Goal: Navigation & Orientation: Understand site structure

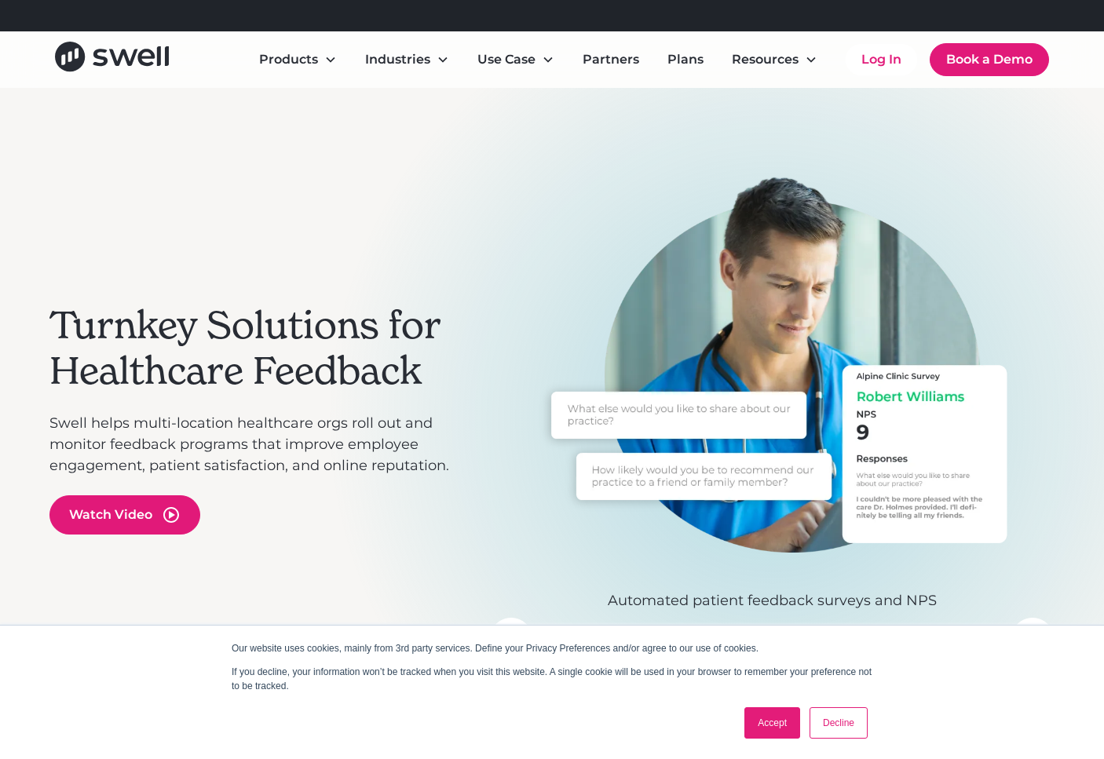
click at [772, 723] on link "Accept" at bounding box center [772, 722] width 56 height 31
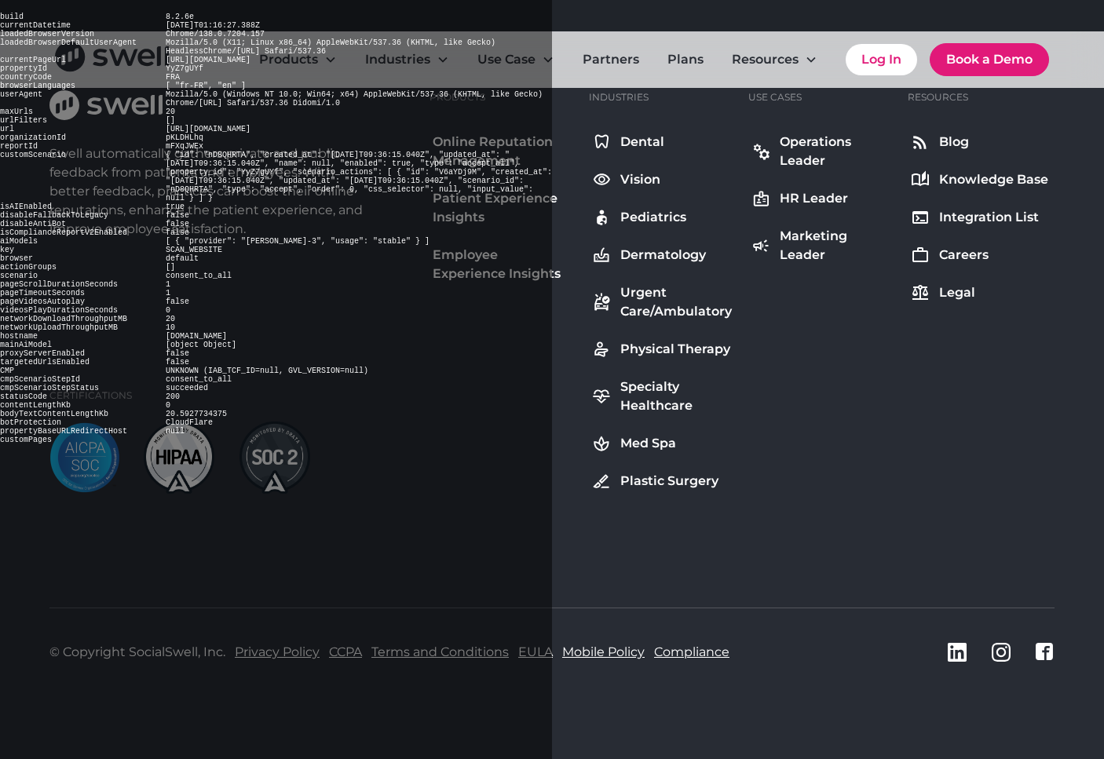
scroll to position [5823, 0]
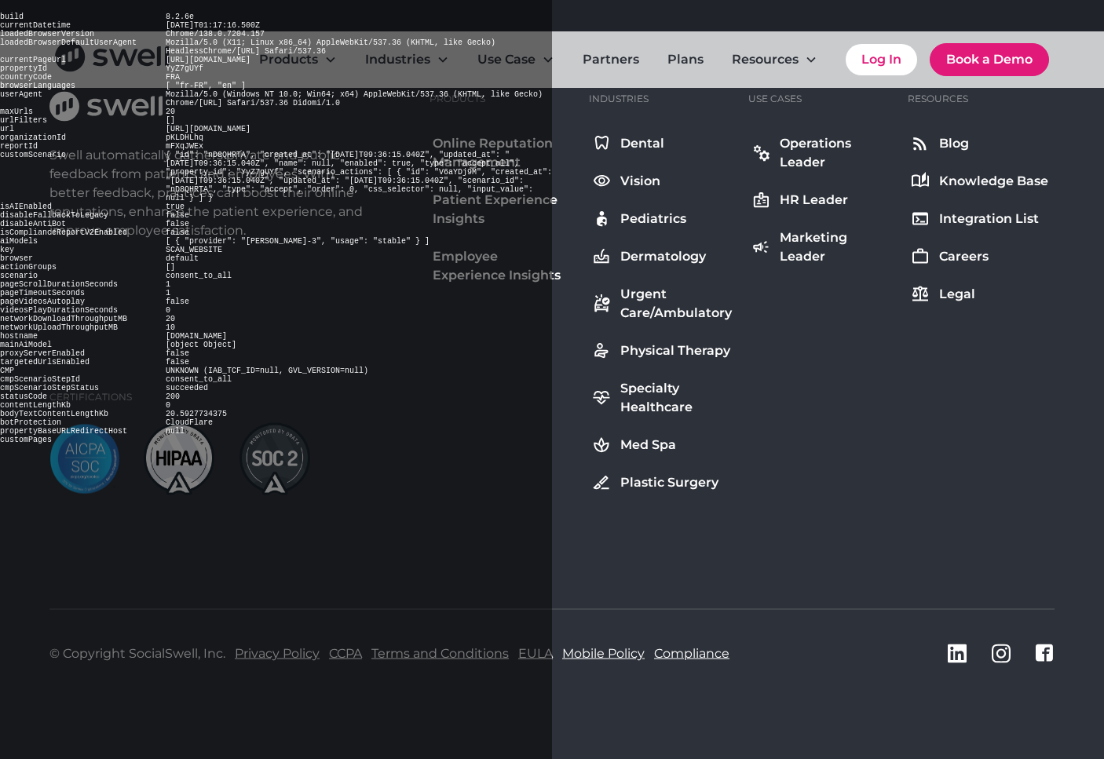
scroll to position [8064, 0]
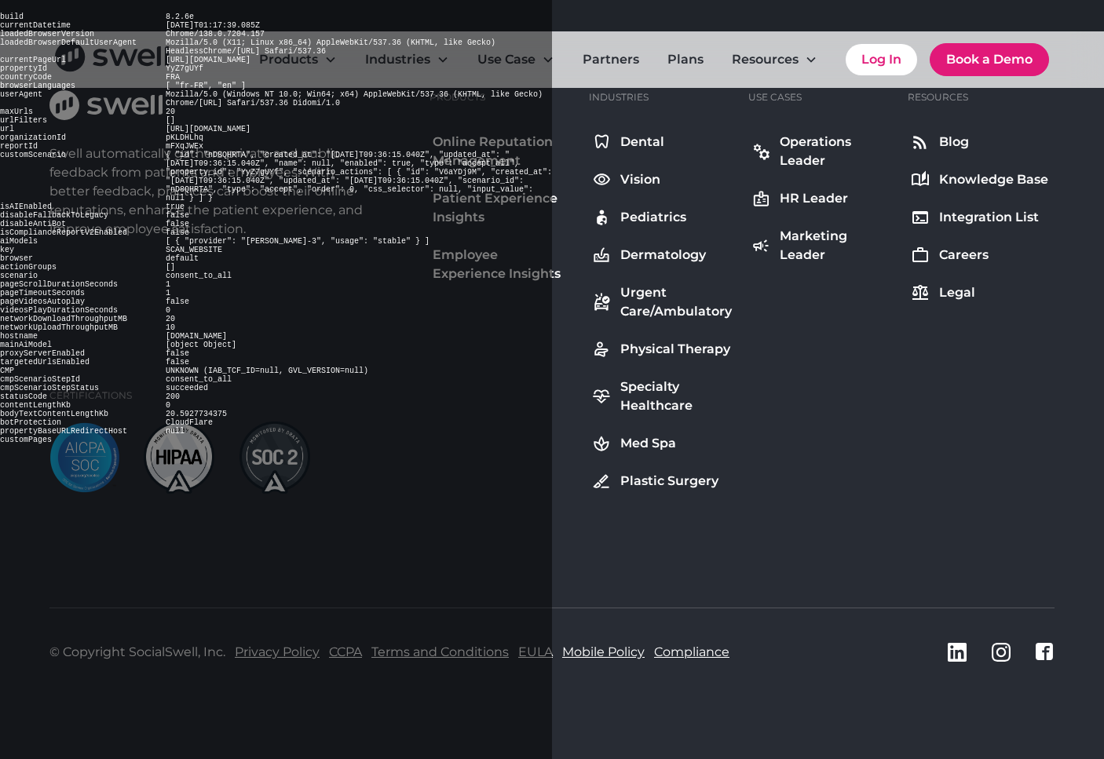
scroll to position [5823, 0]
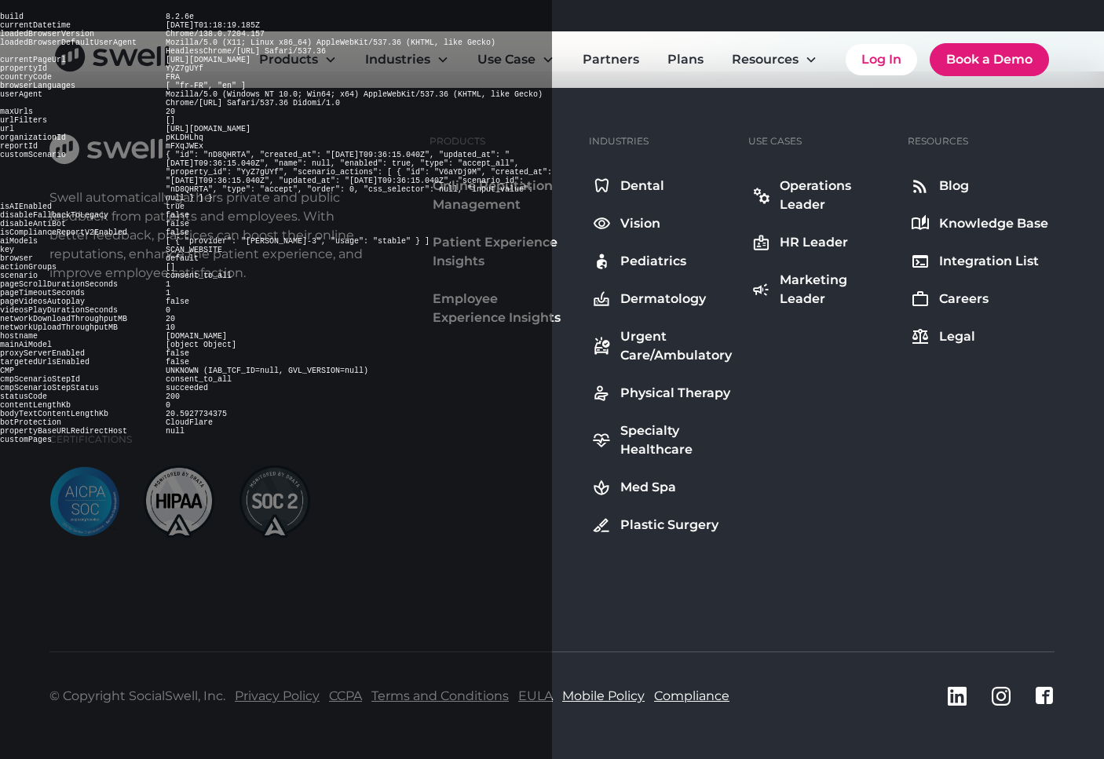
scroll to position [6091, 0]
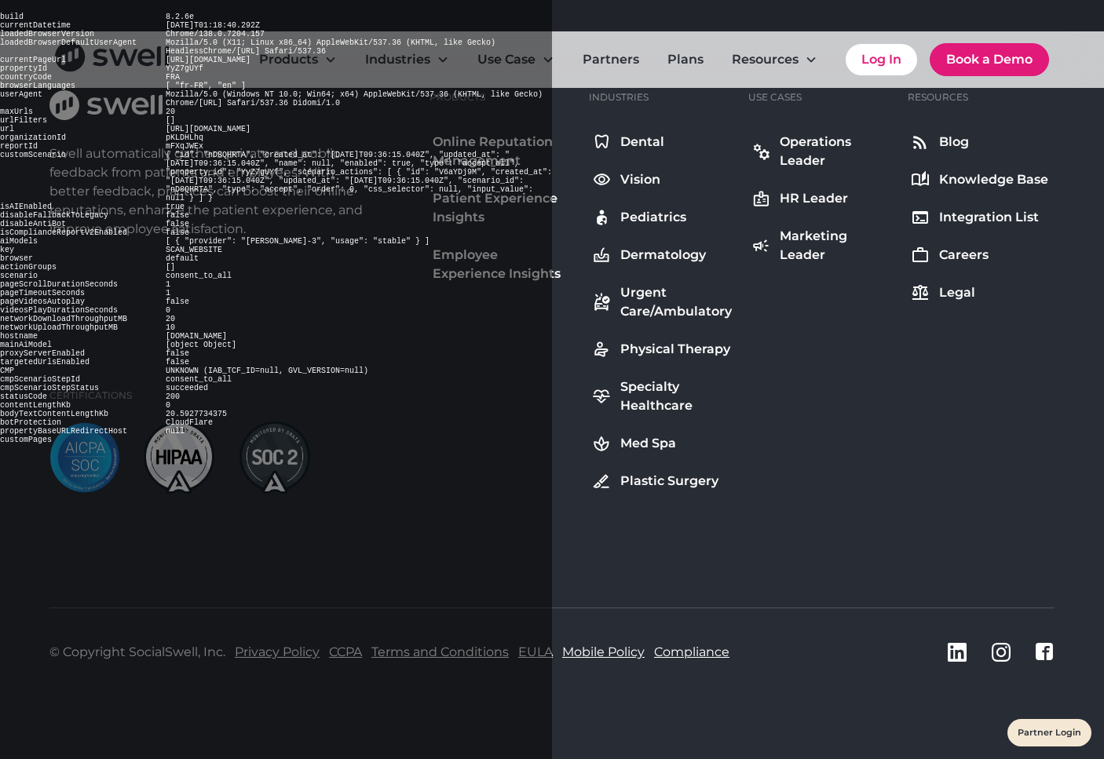
scroll to position [1079, 0]
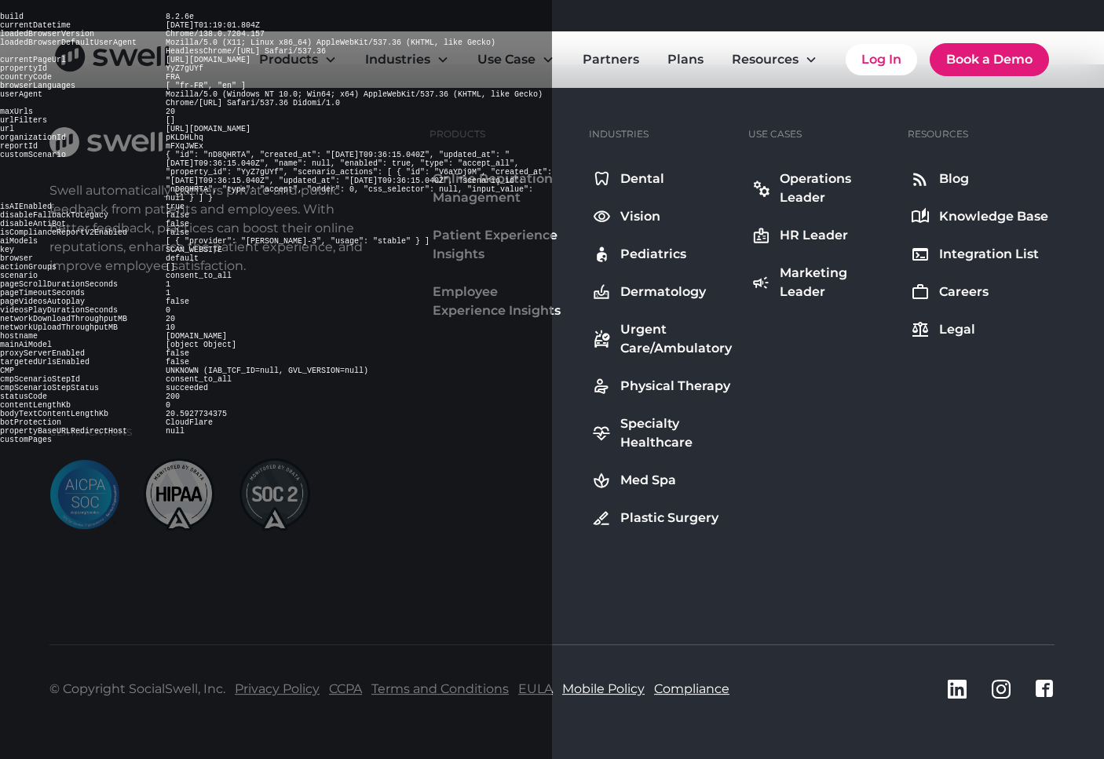
scroll to position [11493, 0]
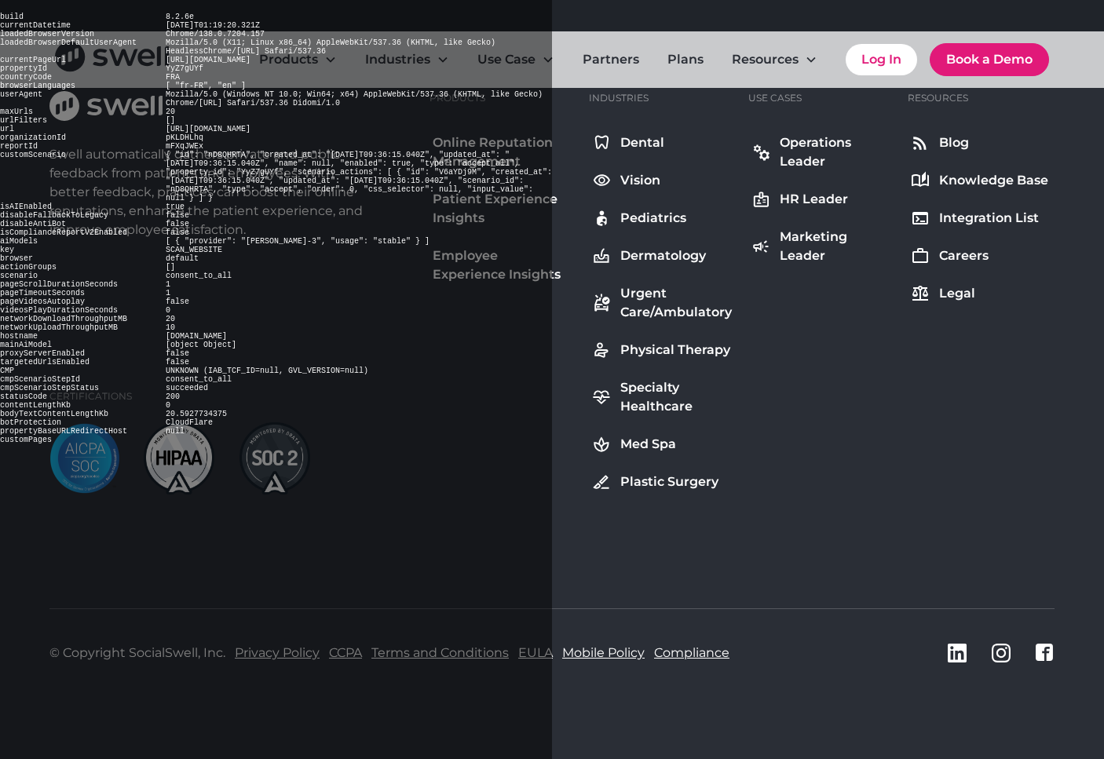
scroll to position [1865, 0]
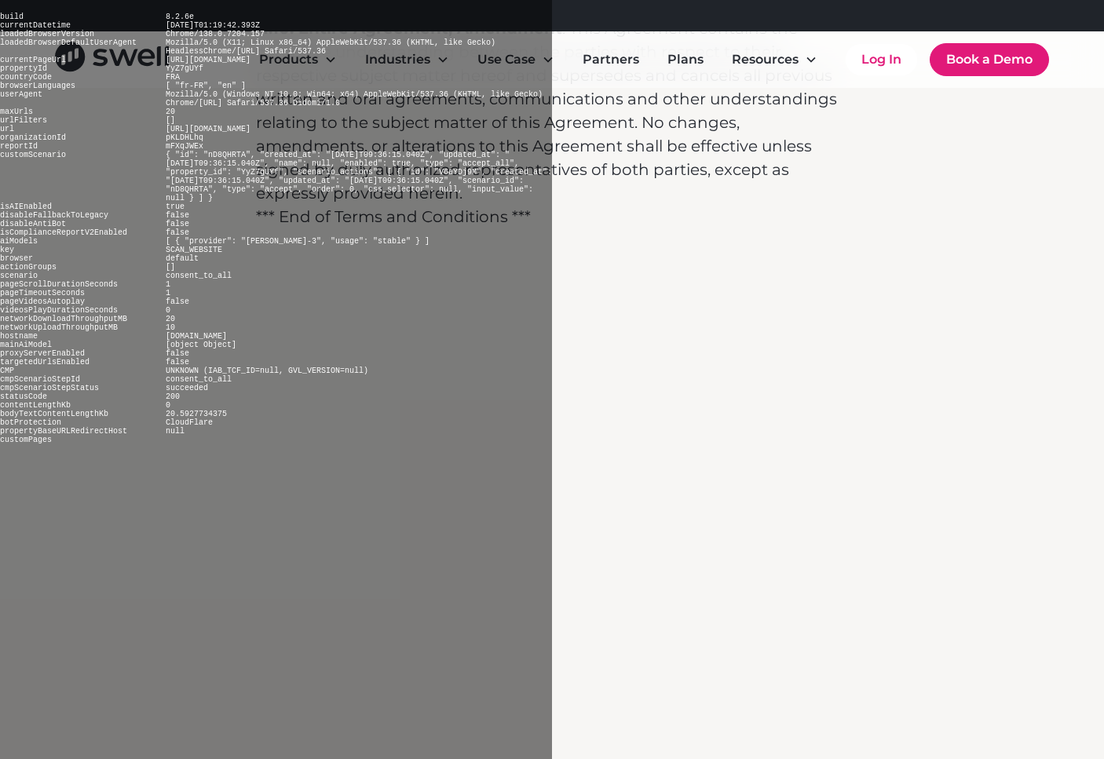
scroll to position [14692, 0]
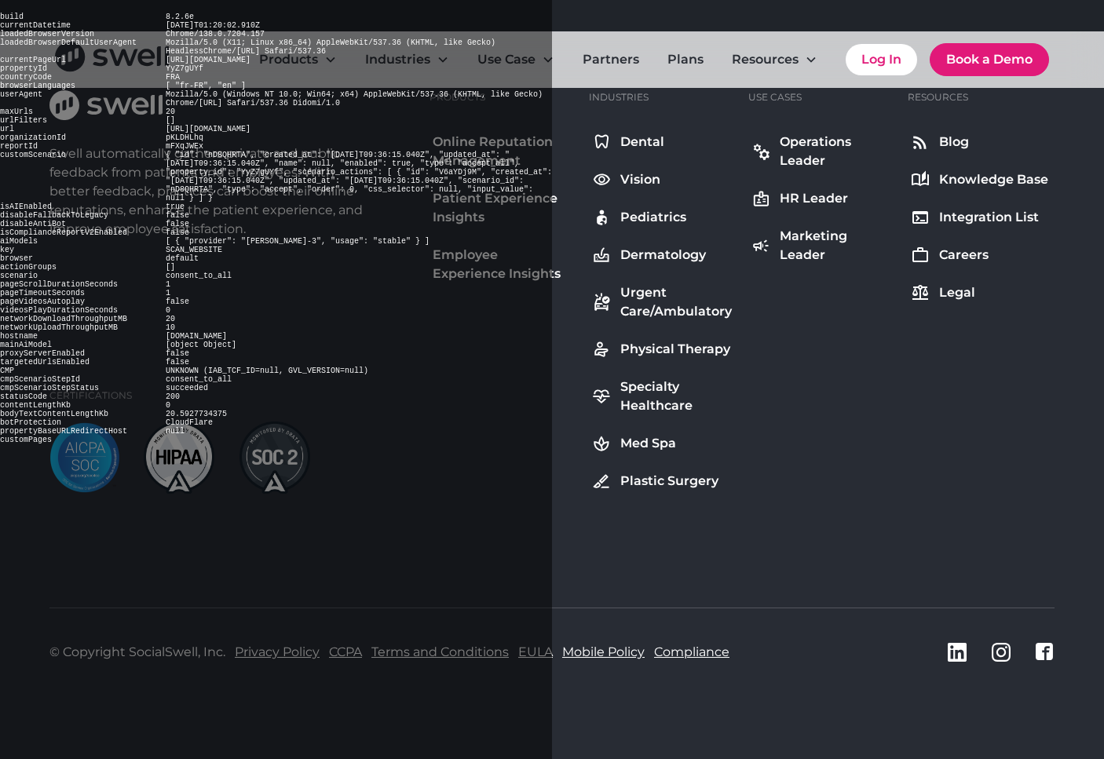
scroll to position [2131, 0]
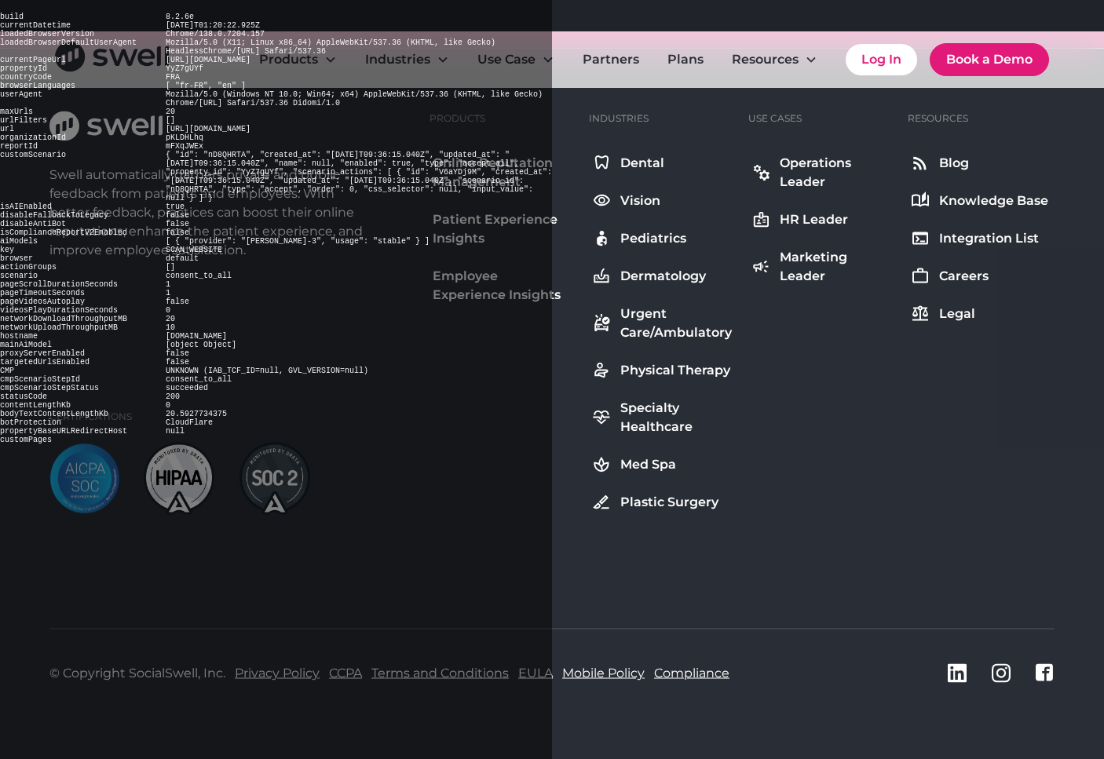
scroll to position [3351, 0]
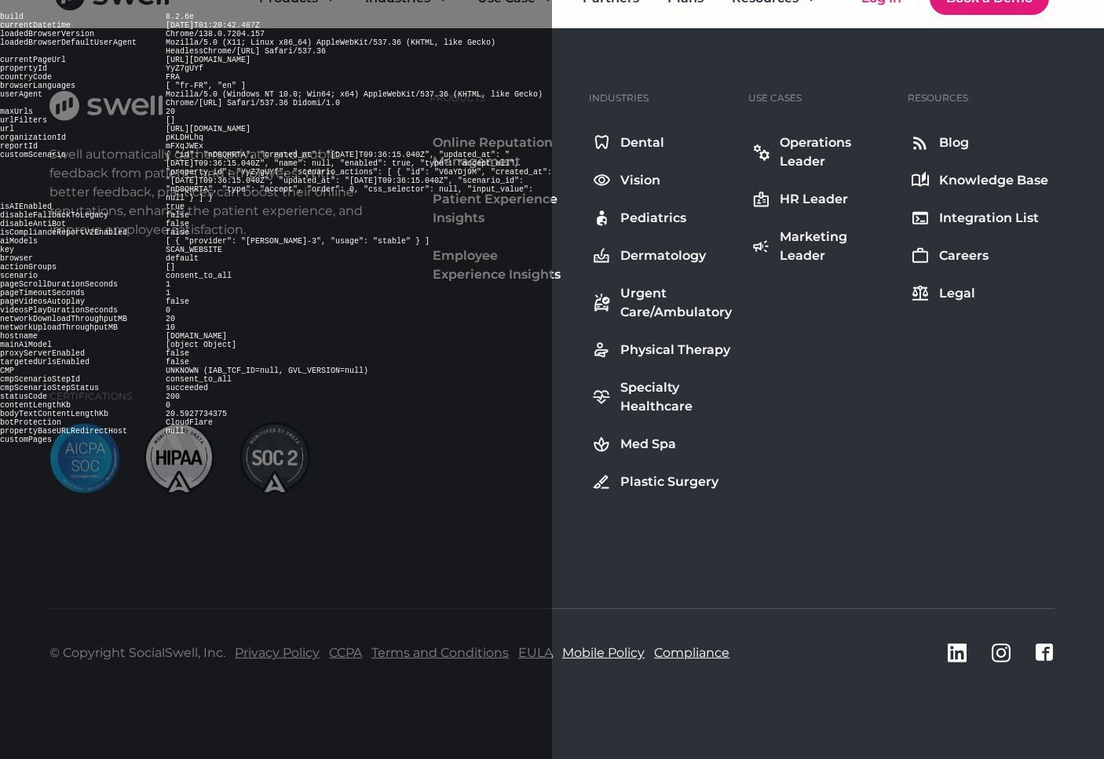
scroll to position [1516, 0]
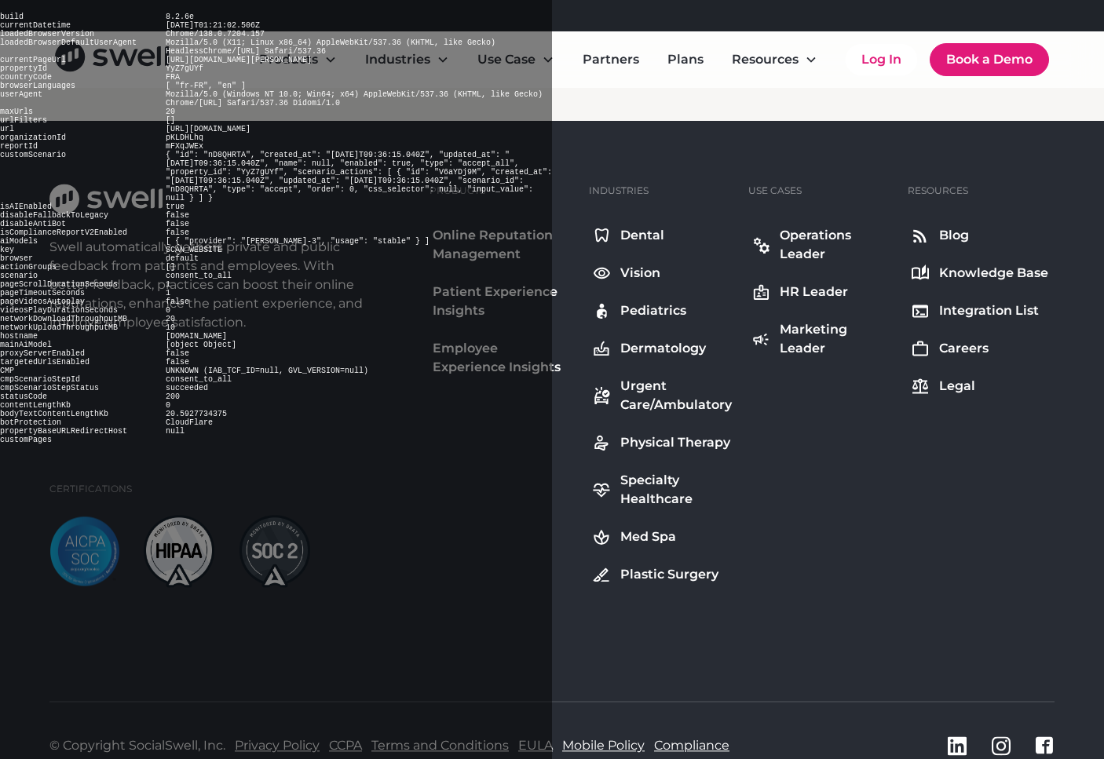
scroll to position [4978, 0]
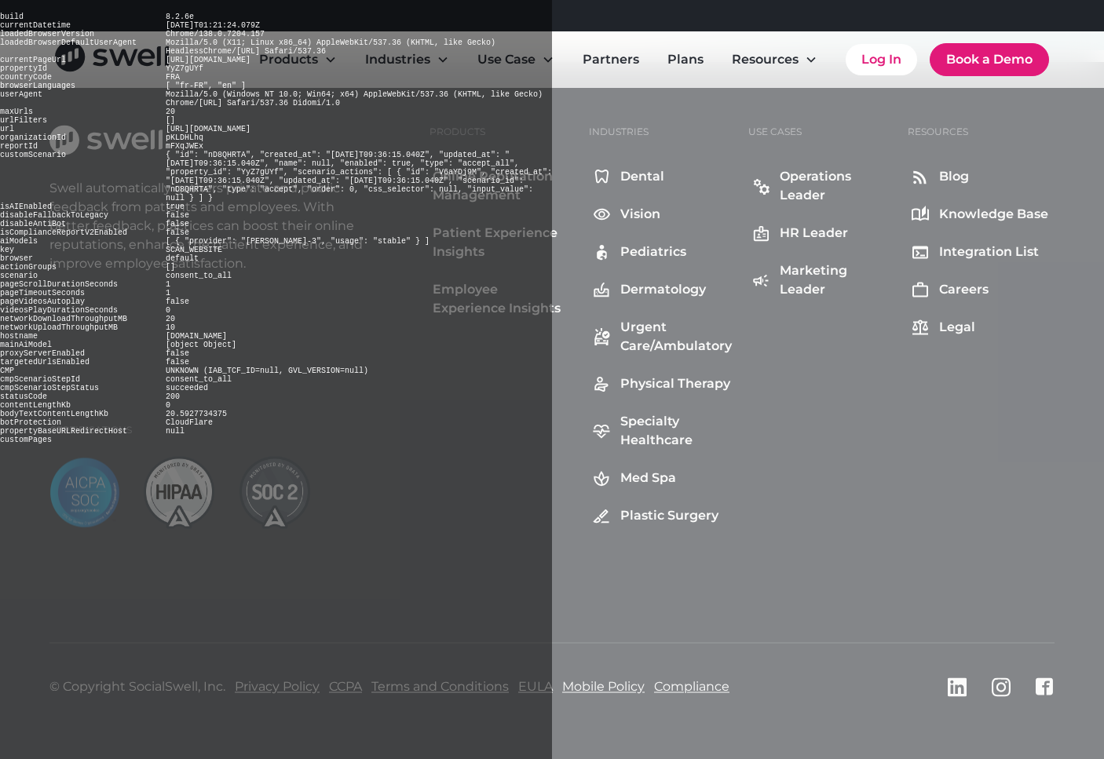
scroll to position [7844, 0]
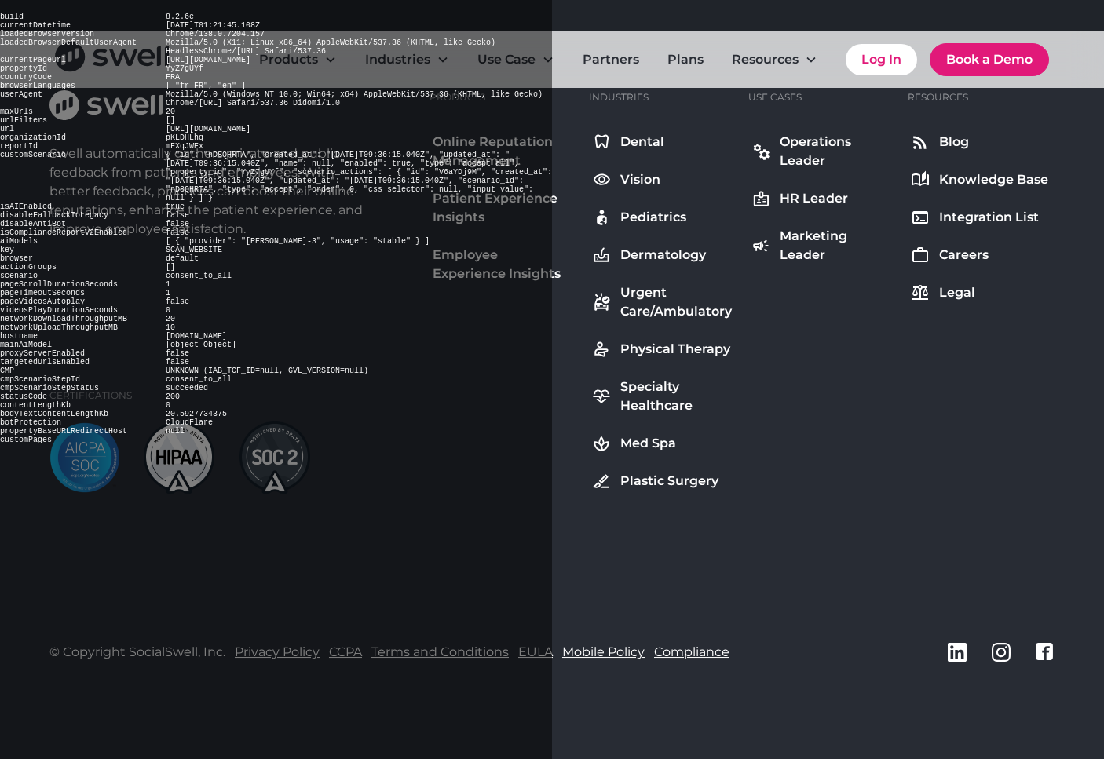
scroll to position [1093, 0]
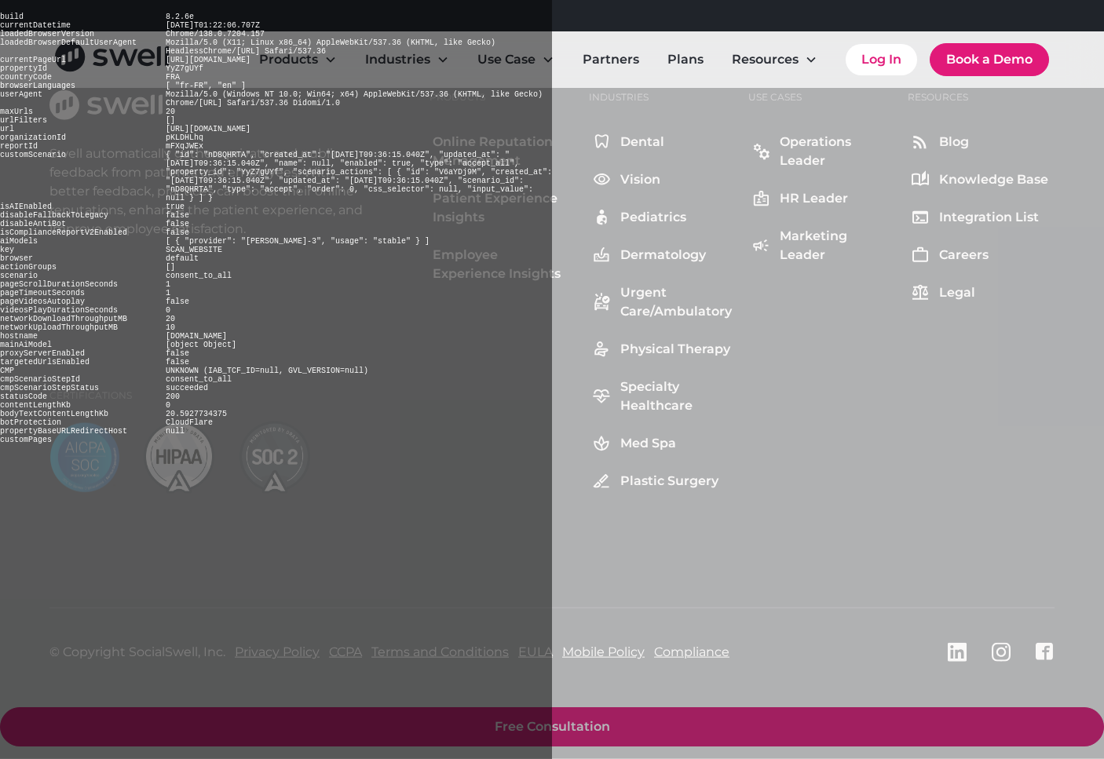
scroll to position [4243, 0]
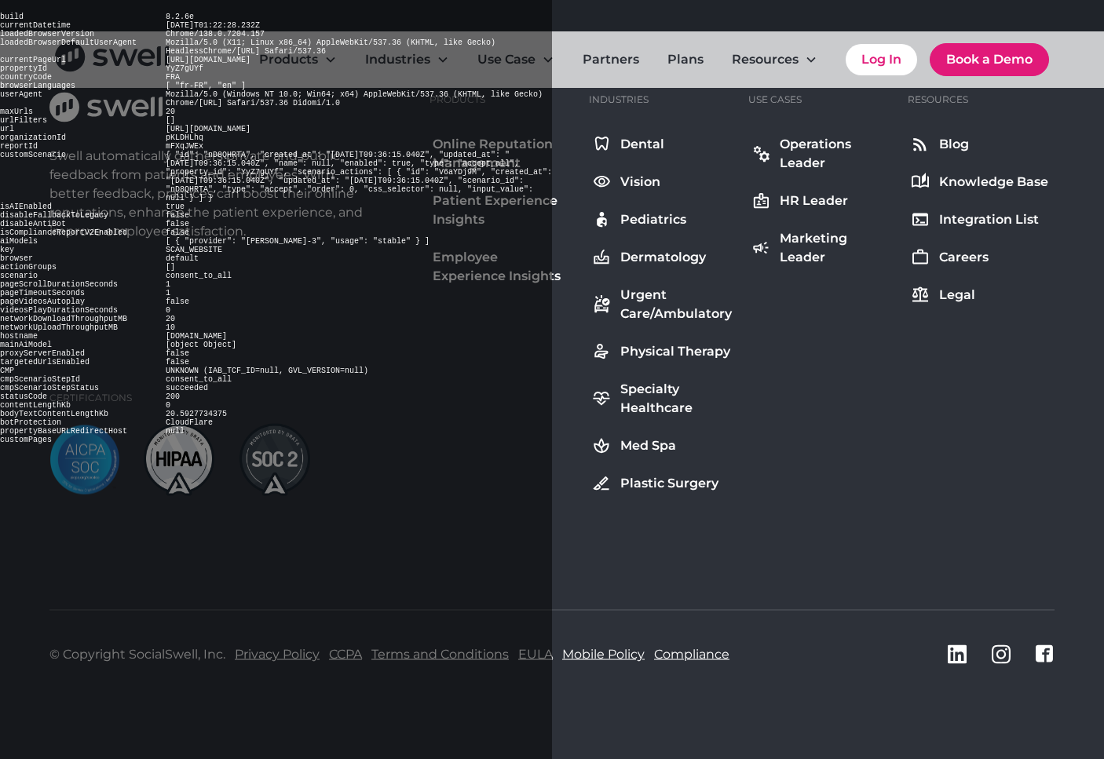
scroll to position [6711, 0]
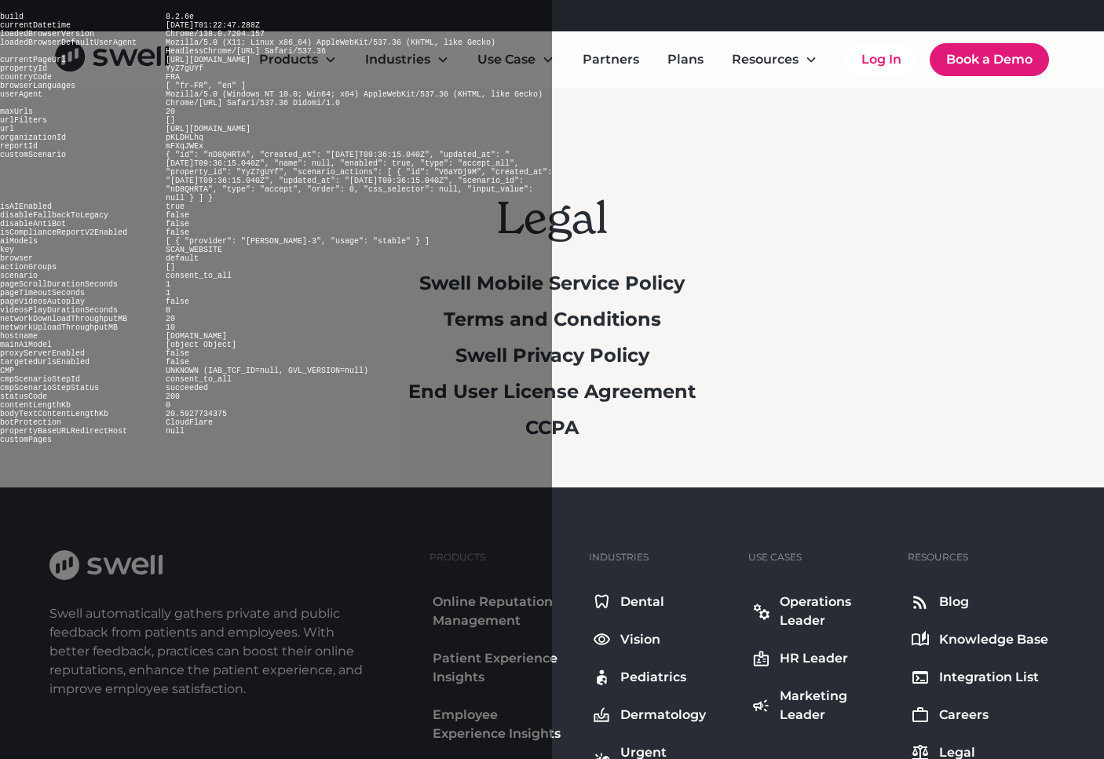
scroll to position [460, 0]
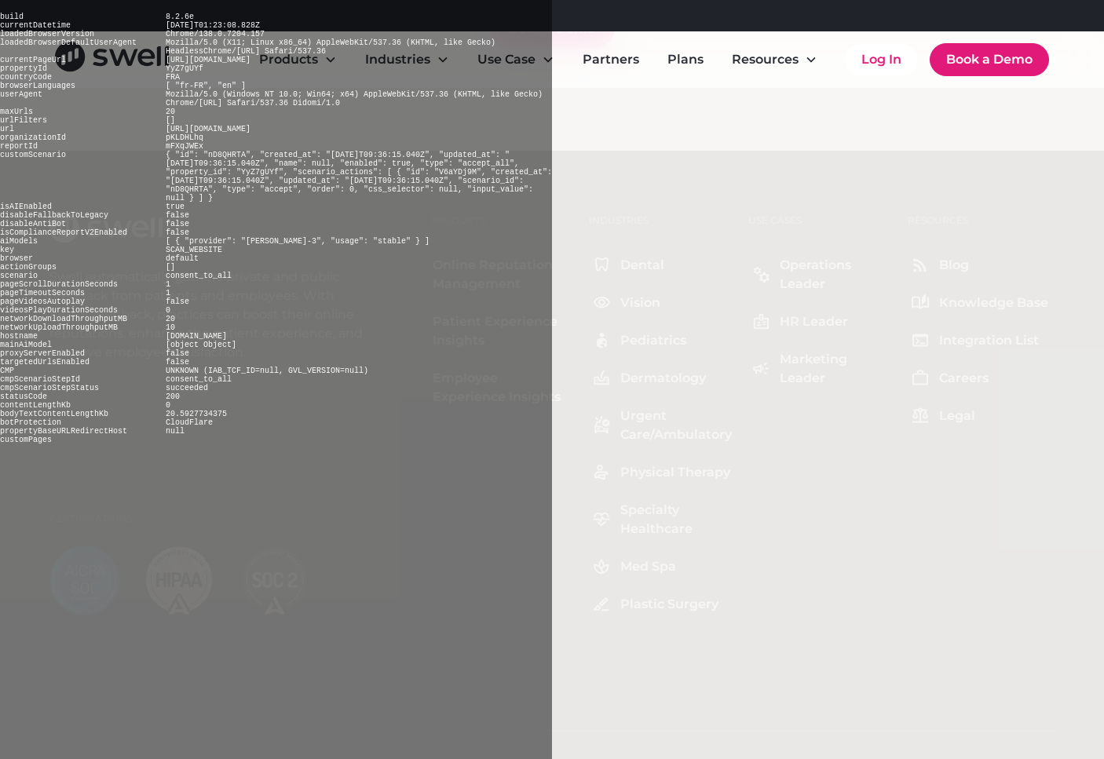
scroll to position [9312, 0]
